Goal: Task Accomplishment & Management: Use online tool/utility

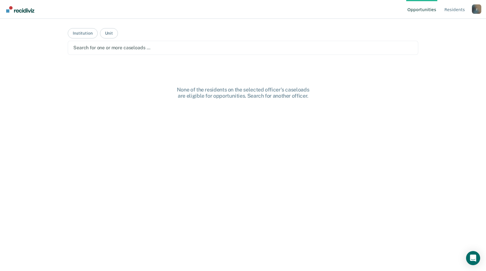
click at [141, 45] on div at bounding box center [242, 47] width 339 height 7
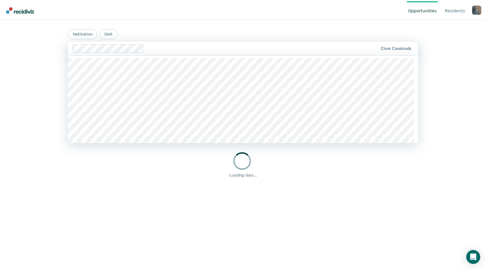
scroll to position [235, 0]
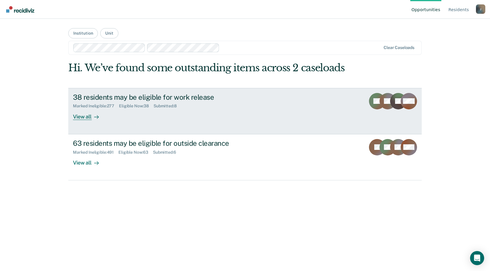
click at [86, 118] on div "View all" at bounding box center [89, 114] width 33 height 11
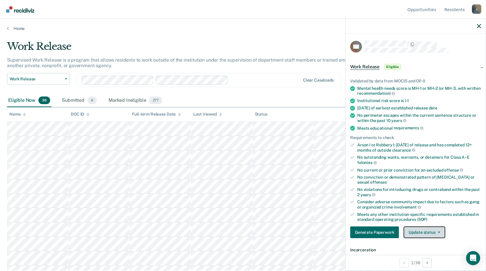
click at [427, 233] on button "Update status" at bounding box center [424, 232] width 41 height 12
click at [428, 244] on button "Mark Submitted" at bounding box center [432, 246] width 57 height 9
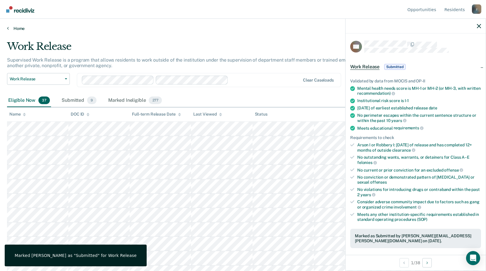
click at [10, 30] on link "Home" at bounding box center [243, 28] width 472 height 5
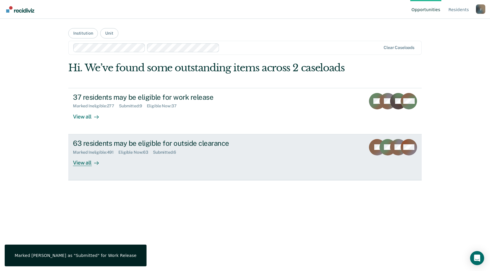
click at [82, 157] on div "View all" at bounding box center [89, 160] width 33 height 11
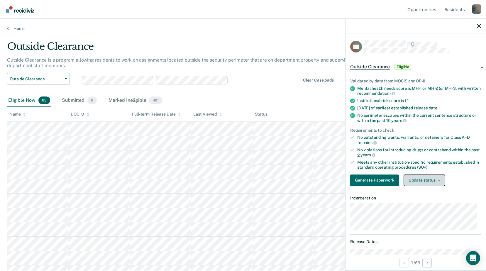
click at [436, 180] on span "button" at bounding box center [438, 180] width 5 height 1
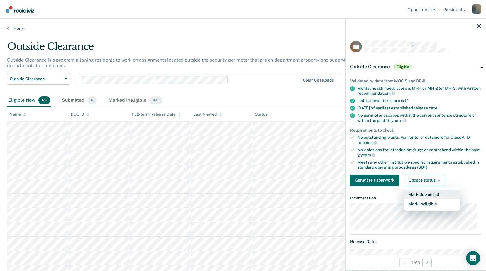
click at [427, 194] on button "Mark Submitted" at bounding box center [432, 194] width 57 height 9
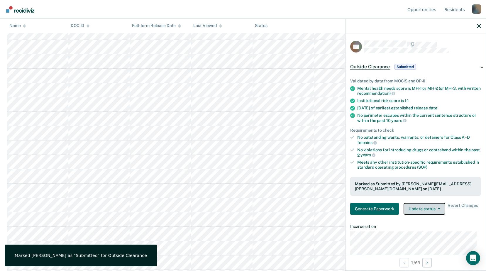
scroll to position [528, 0]
click at [479, 26] on icon "button" at bounding box center [479, 26] width 4 height 4
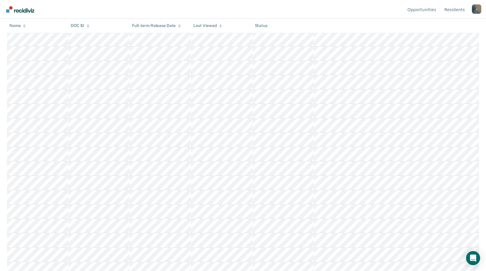
scroll to position [0, 0]
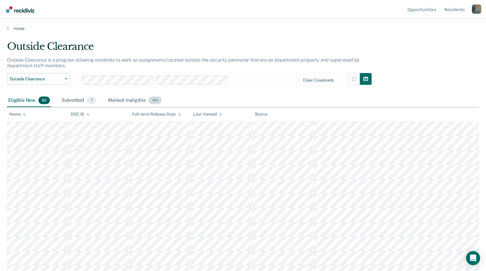
click at [135, 101] on div "Marked Ineligible 491" at bounding box center [135, 100] width 56 height 13
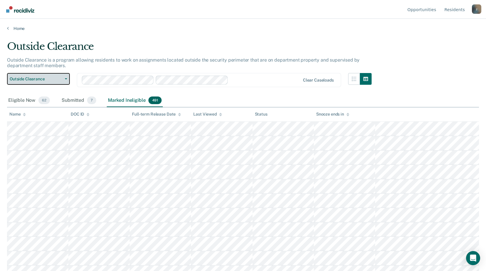
click at [31, 78] on span "Outside Clearance" at bounding box center [36, 79] width 53 height 5
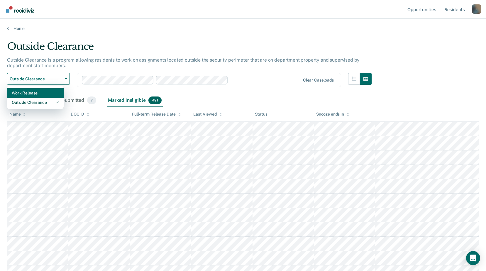
click at [41, 94] on div "Work Release" at bounding box center [35, 92] width 47 height 9
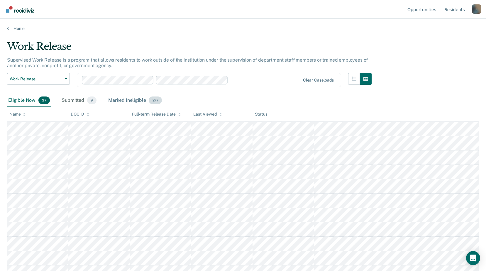
click at [128, 97] on div "Marked Ineligible 277" at bounding box center [135, 100] width 56 height 13
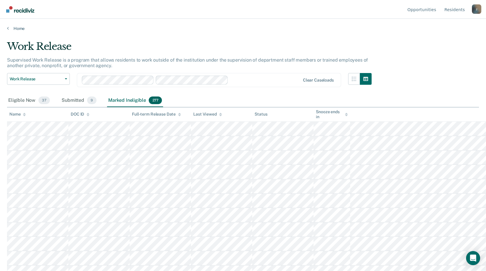
click at [130, 101] on div "Marked Ineligible 277" at bounding box center [135, 100] width 56 height 13
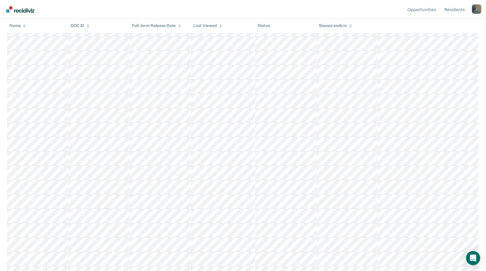
scroll to position [3832, 0]
